Goal: Navigation & Orientation: Find specific page/section

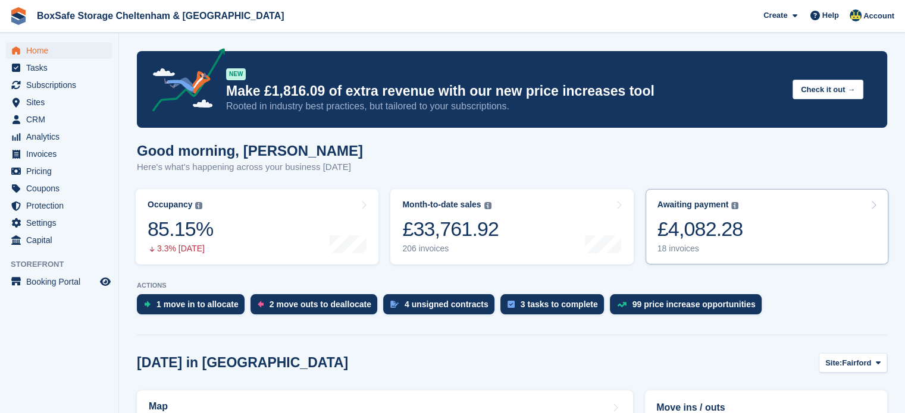
click at [766, 233] on link "Awaiting payment The total outstanding balance on all open invoices. £4,082.28 …" at bounding box center [766, 227] width 243 height 76
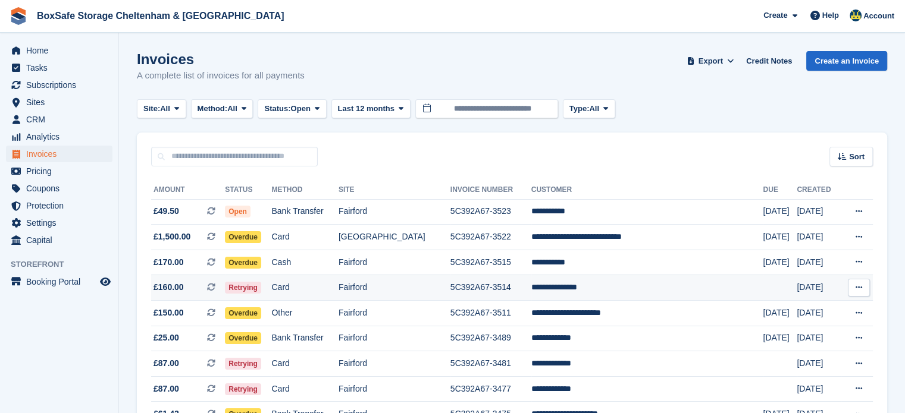
click at [564, 288] on td "**********" at bounding box center [647, 288] width 232 height 26
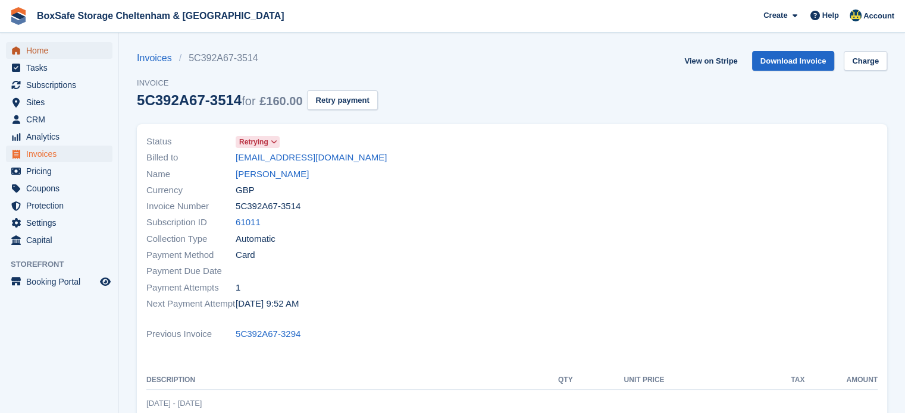
click at [40, 49] on span "Home" at bounding box center [61, 50] width 71 height 17
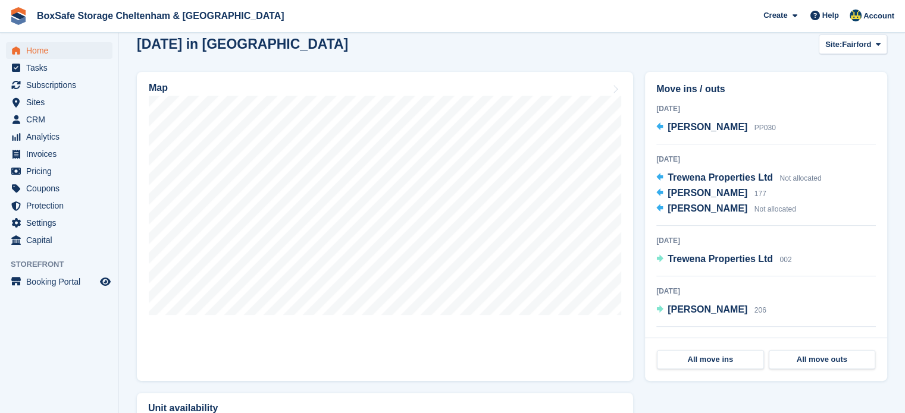
scroll to position [194, 0]
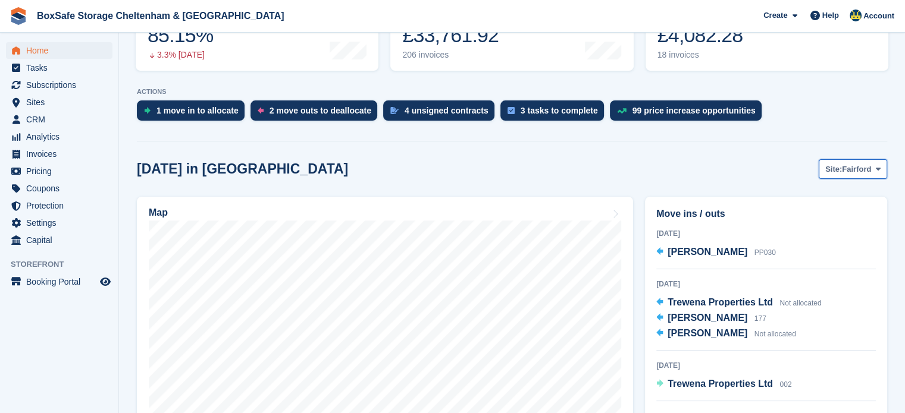
click at [844, 166] on span "Fairford" at bounding box center [856, 170] width 29 height 12
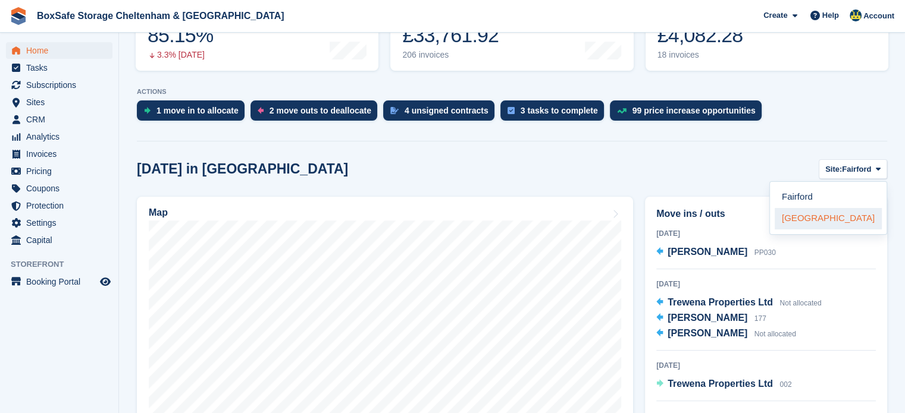
click at [813, 218] on link "[GEOGRAPHIC_DATA]" at bounding box center [827, 218] width 107 height 21
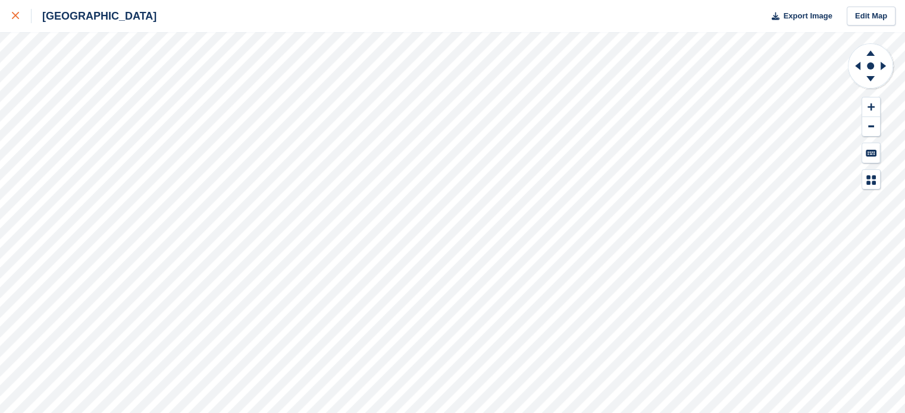
click at [15, 12] on div at bounding box center [22, 16] width 20 height 14
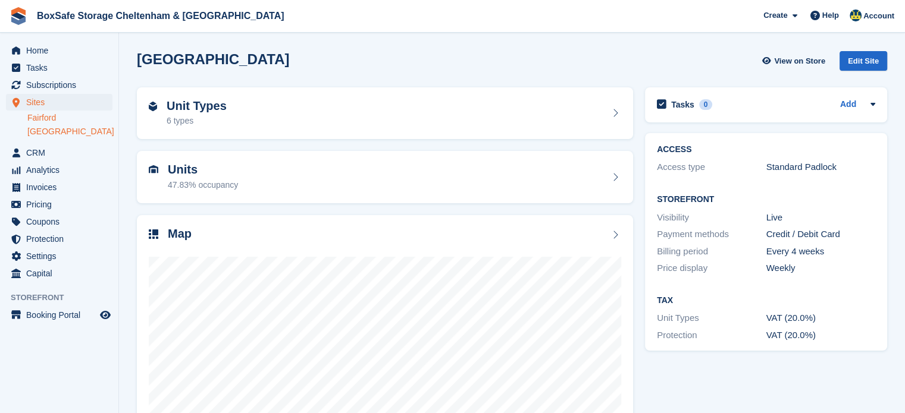
click at [46, 119] on link "Fairford" at bounding box center [69, 117] width 85 height 11
